Goal: Navigation & Orientation: Find specific page/section

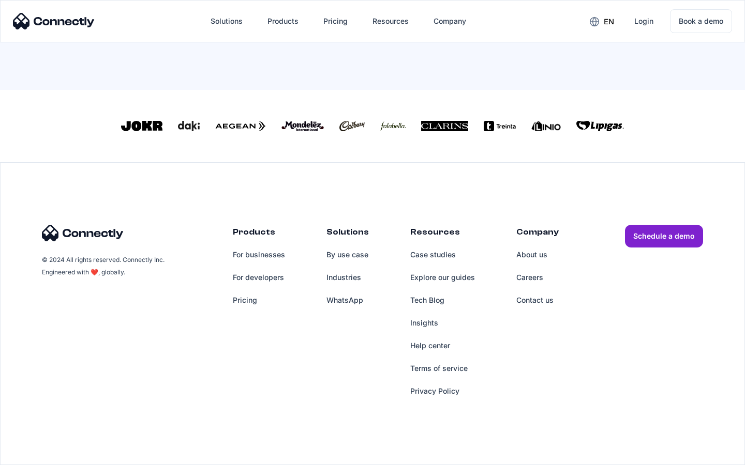
scroll to position [454, 0]
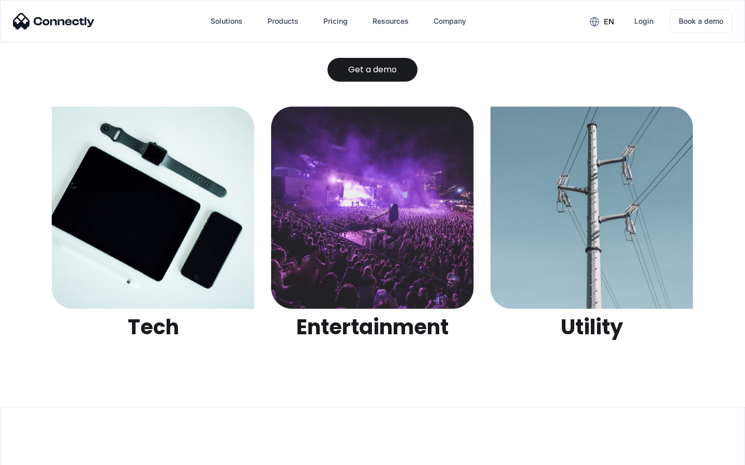
scroll to position [3263, 0]
